Goal: Task Accomplishment & Management: Complete application form

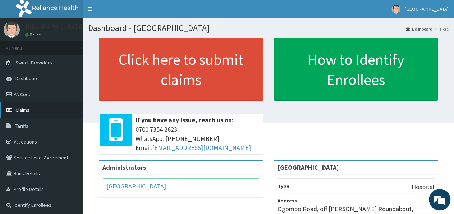
click at [34, 110] on link "Claims" at bounding box center [41, 110] width 83 height 16
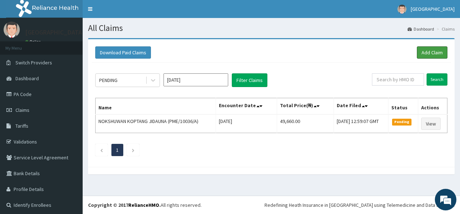
click at [430, 55] on link "Add Claim" at bounding box center [432, 52] width 31 height 12
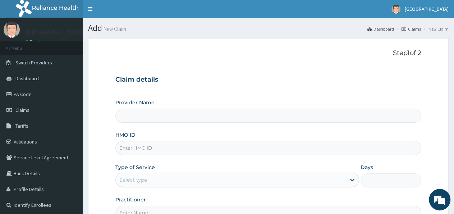
type input "[GEOGRAPHIC_DATA]"
click at [154, 149] on input "HMO ID" at bounding box center [268, 148] width 306 height 14
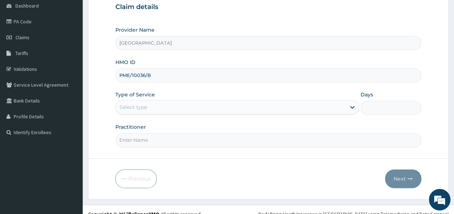
scroll to position [75, 0]
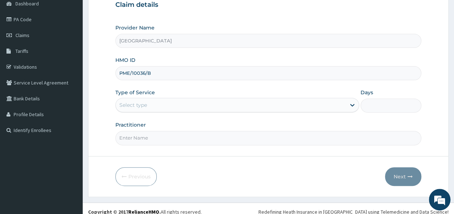
type input "PME/10036/B"
click at [157, 103] on div "Select type" at bounding box center [231, 105] width 230 height 12
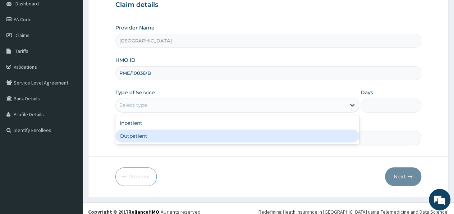
click at [150, 133] on div "Outpatient" at bounding box center [236, 135] width 243 height 13
type input "1"
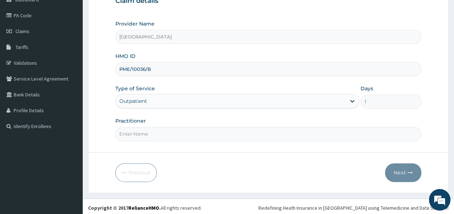
scroll to position [80, 0]
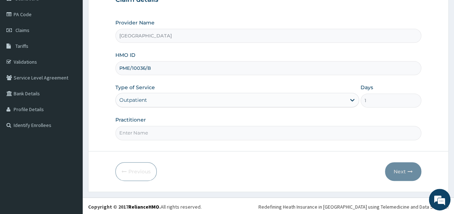
click at [162, 133] on input "Practitioner" at bounding box center [268, 133] width 306 height 14
type input "DR CHINONSO"
click at [397, 172] on button "Next" at bounding box center [403, 171] width 36 height 19
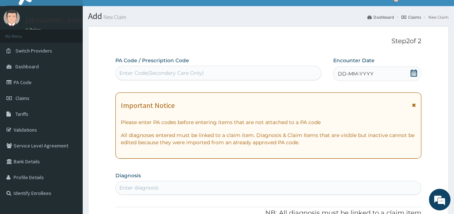
scroll to position [0, 0]
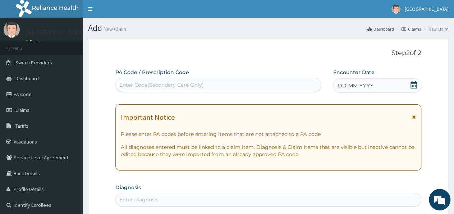
click at [142, 84] on div "Enter Code(Secondary Care Only)" at bounding box center [161, 84] width 85 height 7
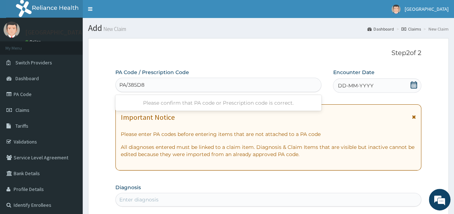
type input "PA/385D88"
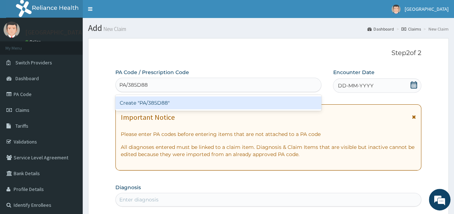
click at [166, 105] on div "Create "PA/385D88"" at bounding box center [218, 102] width 206 height 13
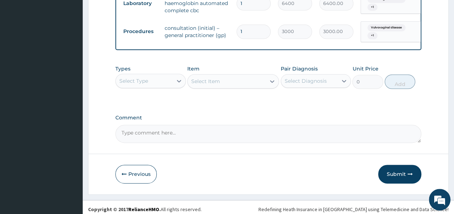
scroll to position [390, 0]
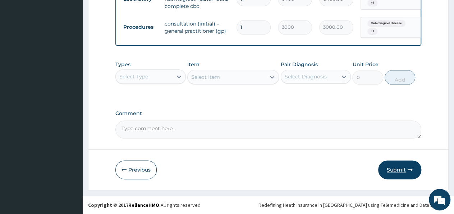
click at [400, 176] on button "Submit" at bounding box center [399, 169] width 43 height 19
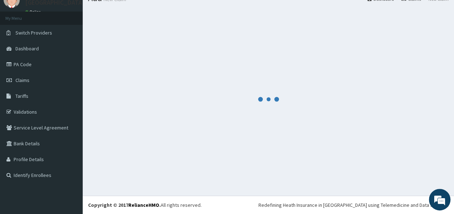
scroll to position [29, 0]
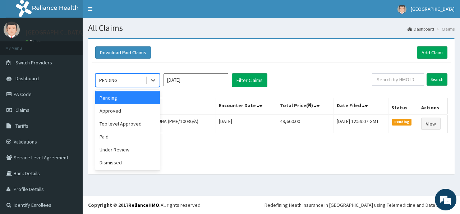
click at [143, 82] on div "PENDING" at bounding box center [121, 80] width 50 height 12
click at [126, 108] on div "Approved" at bounding box center [127, 110] width 65 height 13
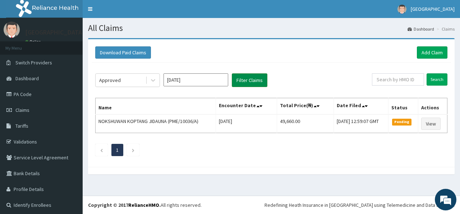
click at [238, 84] on button "Filter Claims" at bounding box center [250, 80] width 36 height 14
